Goal: Information Seeking & Learning: Stay updated

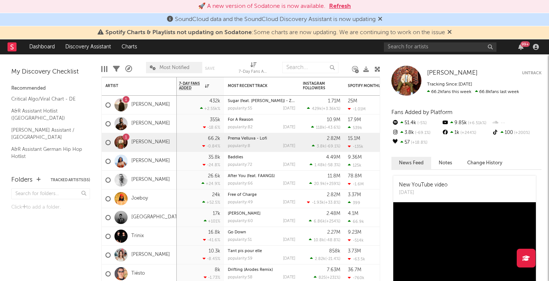
scroll to position [41, 0]
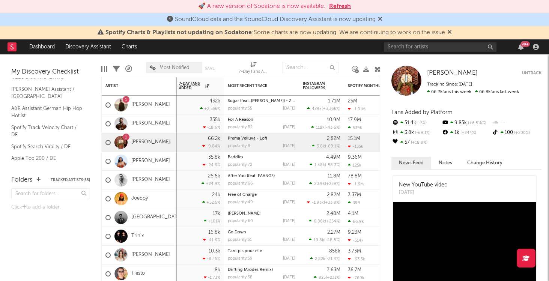
click at [336, 7] on button "Refresh" at bounding box center [340, 6] width 22 height 9
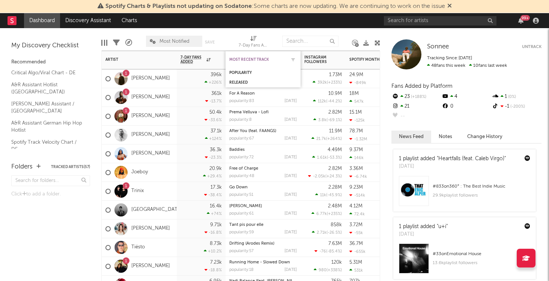
click at [262, 59] on div "Most Recent Track" at bounding box center [257, 59] width 56 height 5
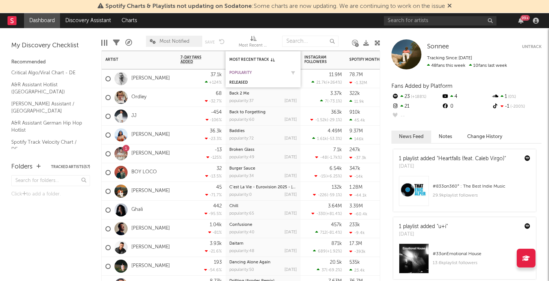
click at [253, 71] on div "Popularity" at bounding box center [257, 73] width 56 height 5
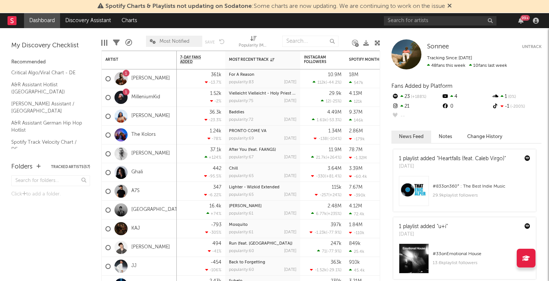
click at [525, 23] on div "99 +" at bounding box center [463, 20] width 158 height 15
click at [522, 23] on icon "button" at bounding box center [521, 21] width 5 height 6
click at [47, 20] on link "Dashboard" at bounding box center [42, 20] width 36 height 15
